Goal: Transaction & Acquisition: Purchase product/service

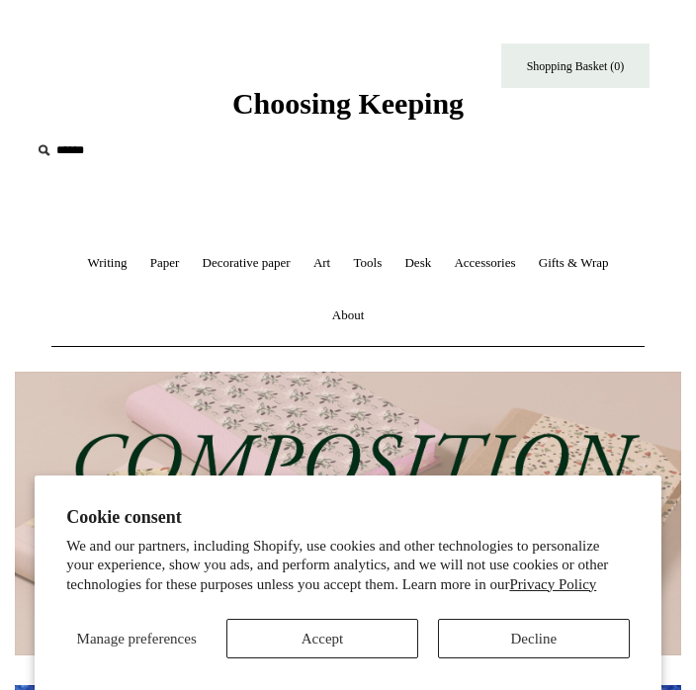
click at [552, 632] on button "Decline" at bounding box center [534, 639] width 192 height 40
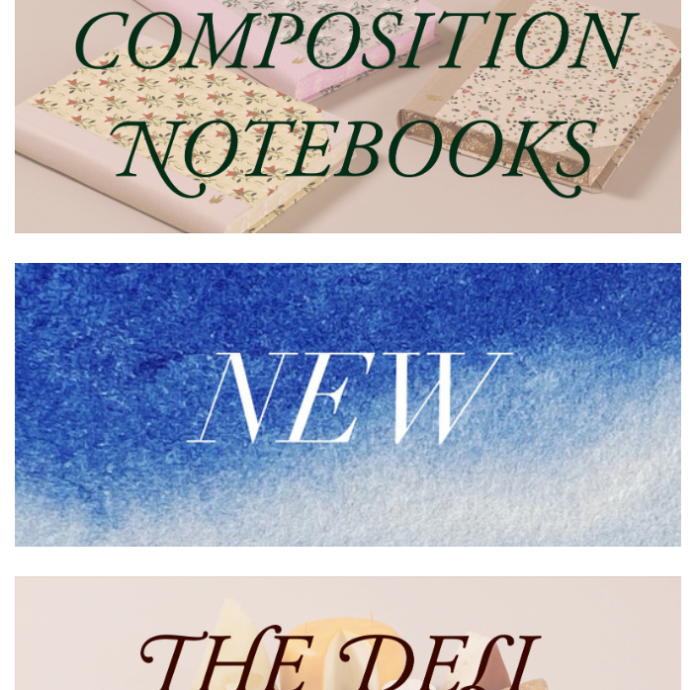
scroll to position [421, 0]
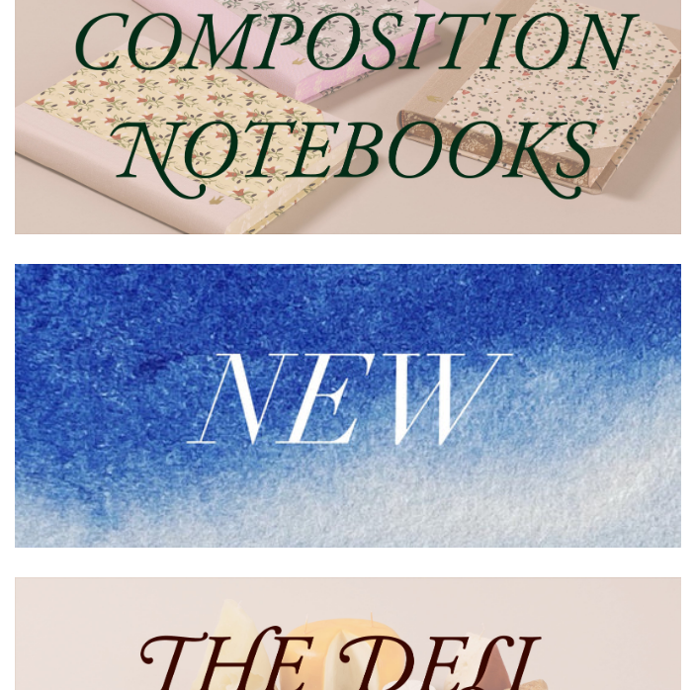
click at [431, 409] on img at bounding box center [348, 406] width 667 height 284
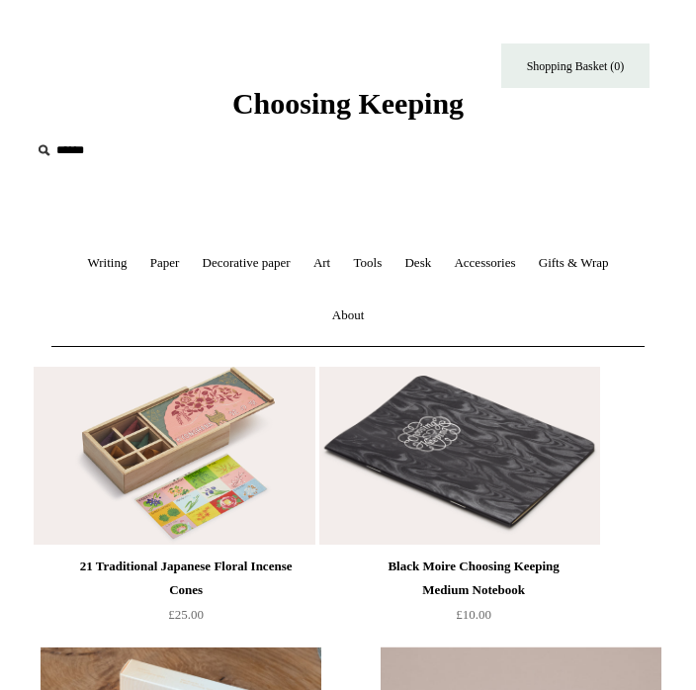
click at [323, 263] on link "Art +" at bounding box center [322, 263] width 37 height 52
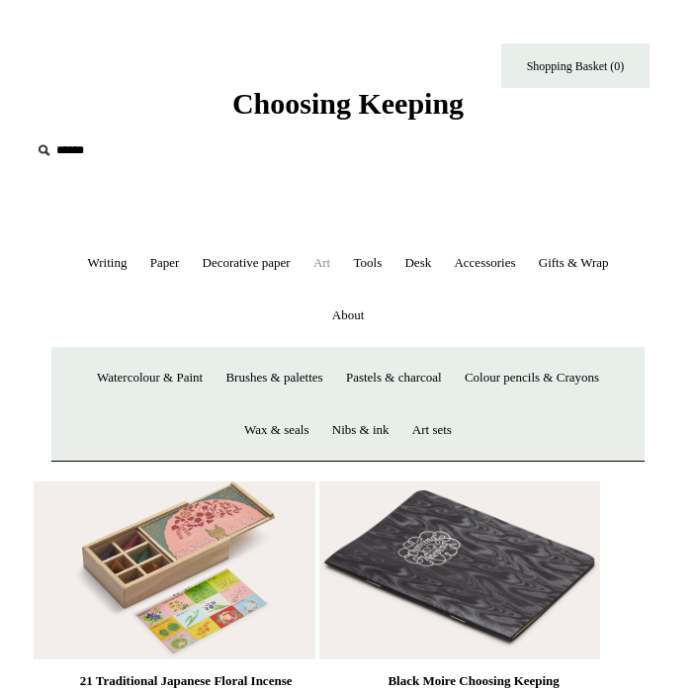
click at [549, 364] on link "Colour pencils & Crayons" at bounding box center [532, 378] width 154 height 52
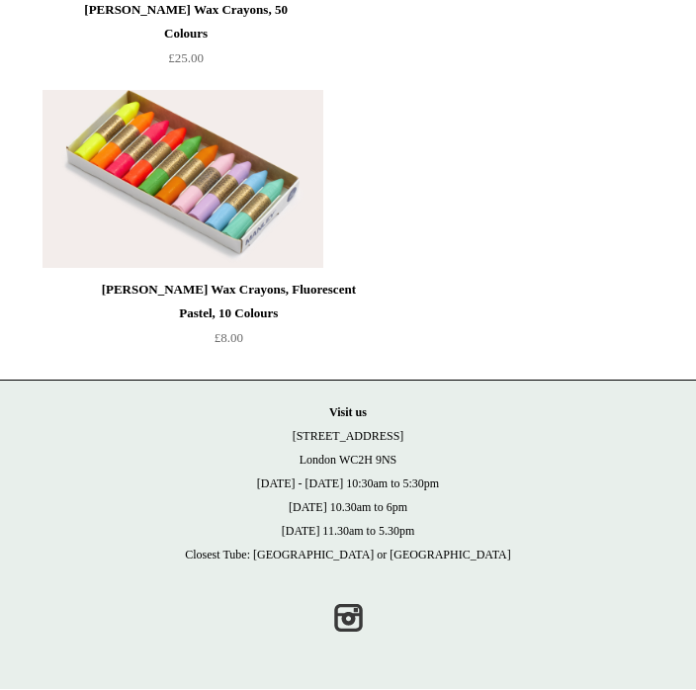
scroll to position [1703, 0]
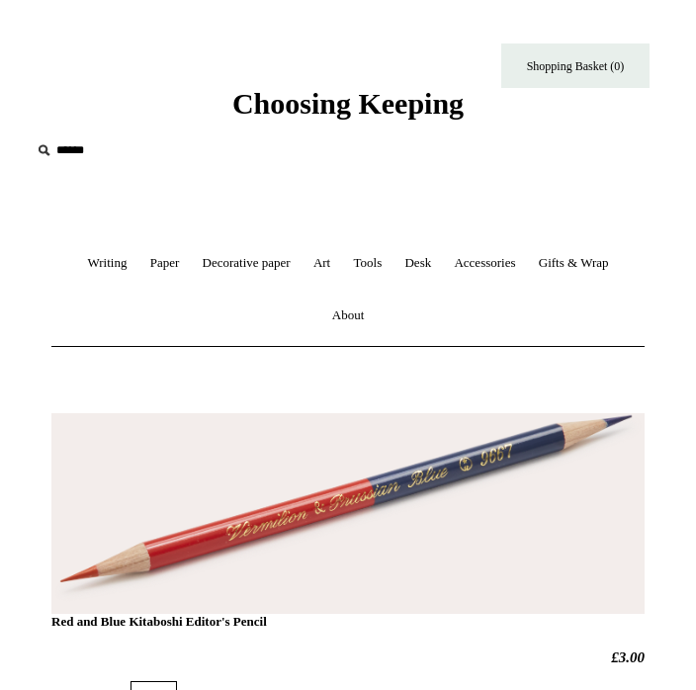
click at [487, 255] on link "Accessories +" at bounding box center [484, 263] width 81 height 52
